Goal: Task Accomplishment & Management: Use online tool/utility

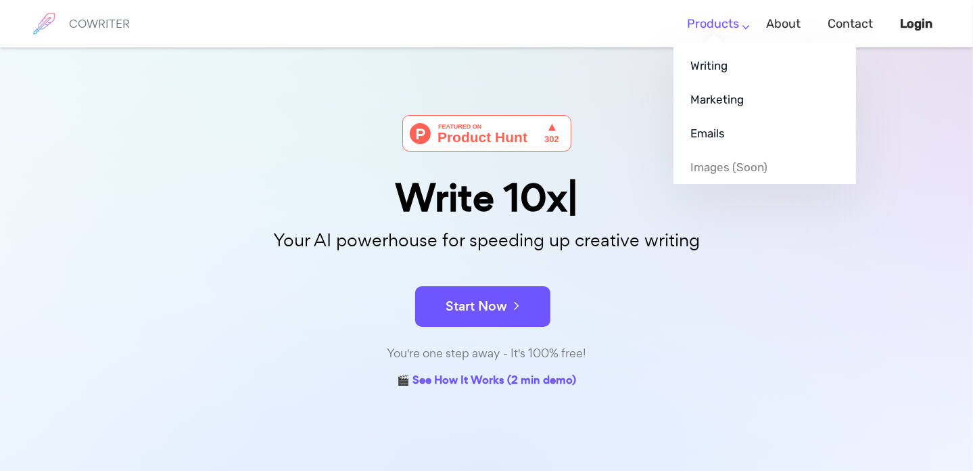
click at [739, 22] on link "Products" at bounding box center [713, 24] width 52 height 40
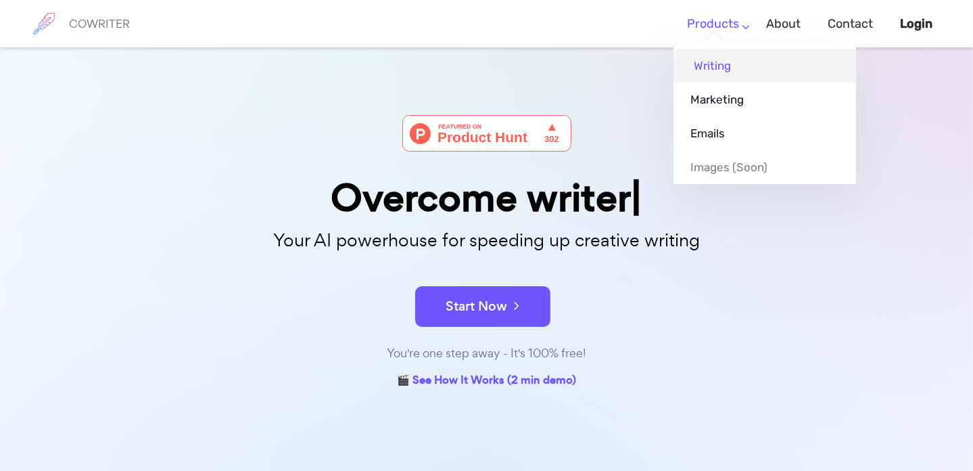
click at [741, 64] on link "Writing" at bounding box center [764, 66] width 183 height 34
